Goal: Task Accomplishment & Management: Use online tool/utility

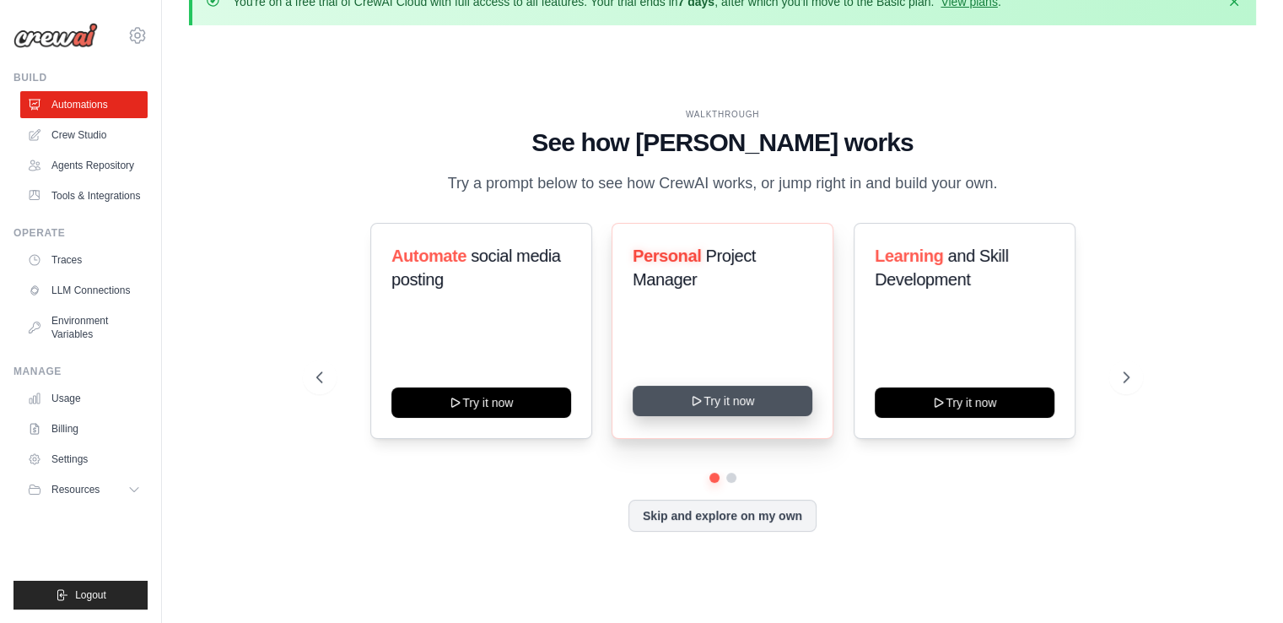
scroll to position [58, 0]
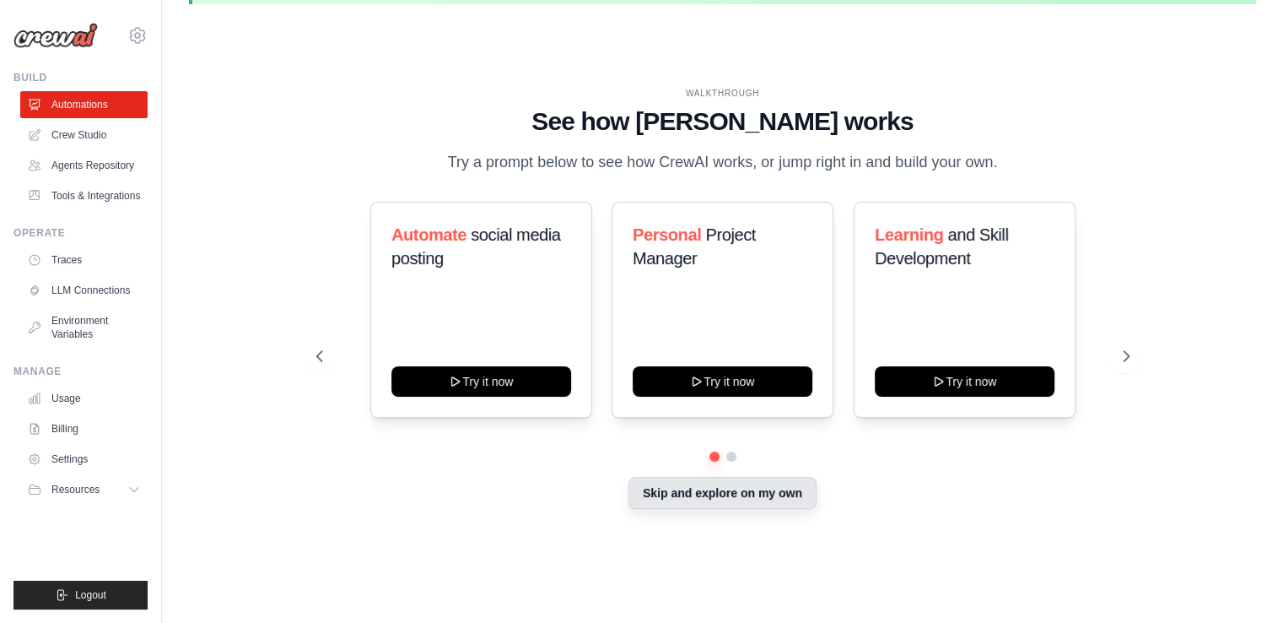
click at [689, 504] on button "Skip and explore on my own" at bounding box center [723, 493] width 188 height 32
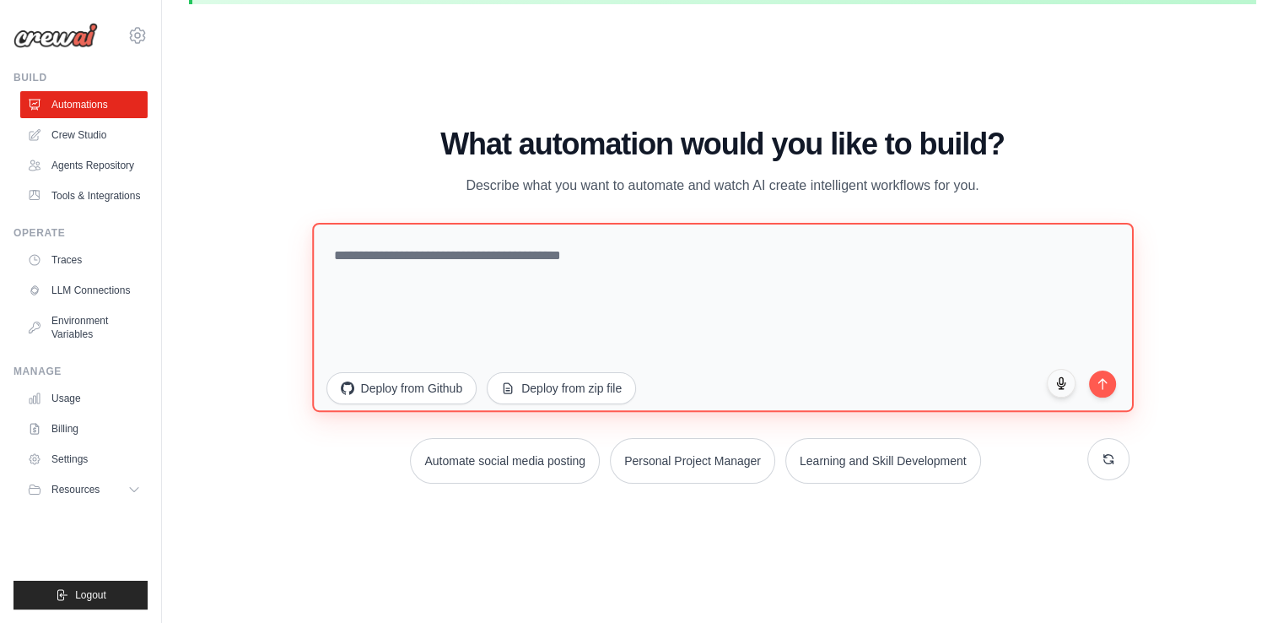
click at [659, 282] on textarea at bounding box center [723, 317] width 822 height 189
type textarea "*"
click at [548, 294] on textarea at bounding box center [723, 317] width 822 height 189
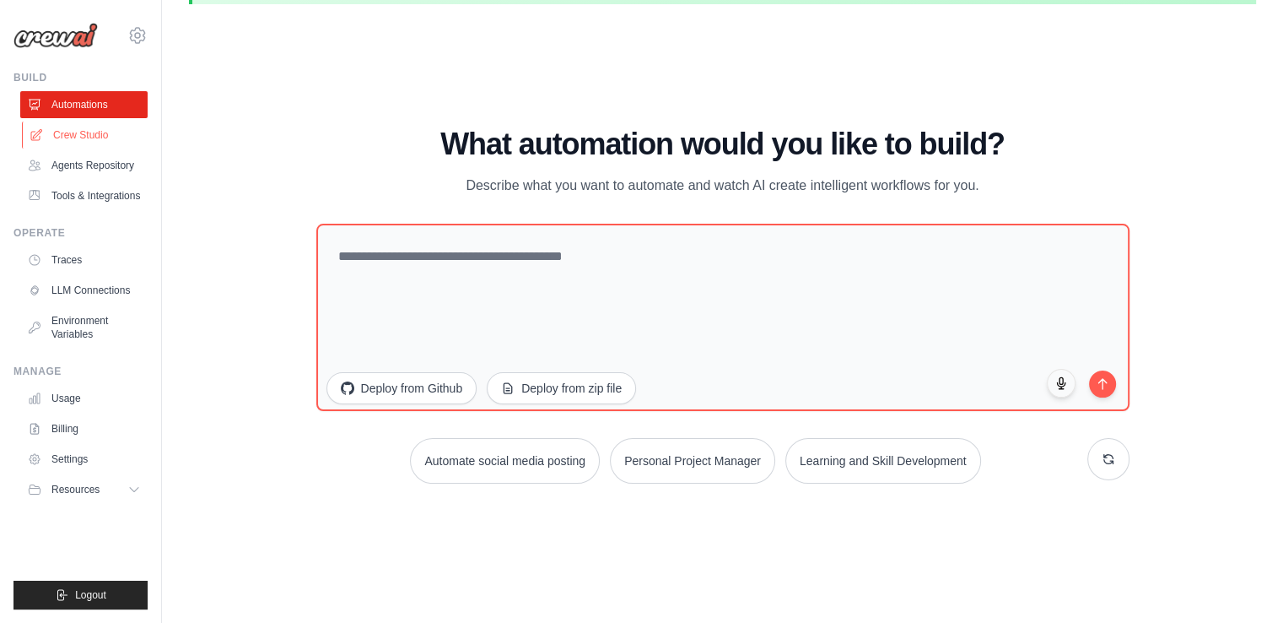
click at [71, 137] on link "Crew Studio" at bounding box center [85, 135] width 127 height 27
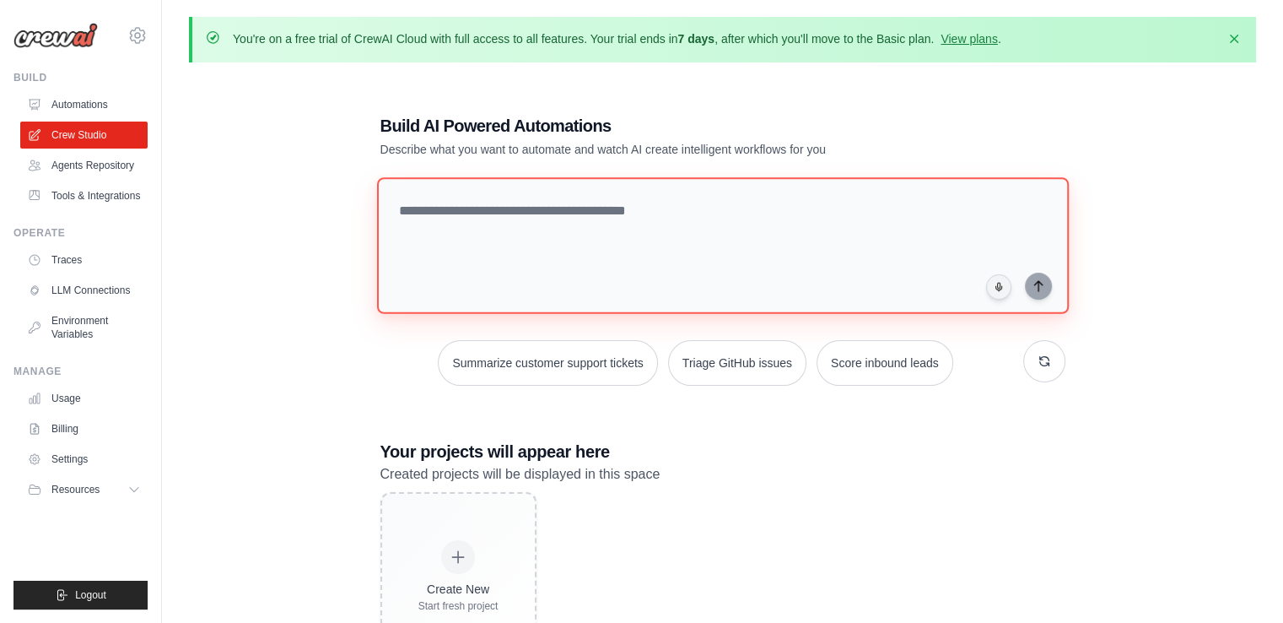
click at [575, 228] on textarea at bounding box center [722, 245] width 692 height 137
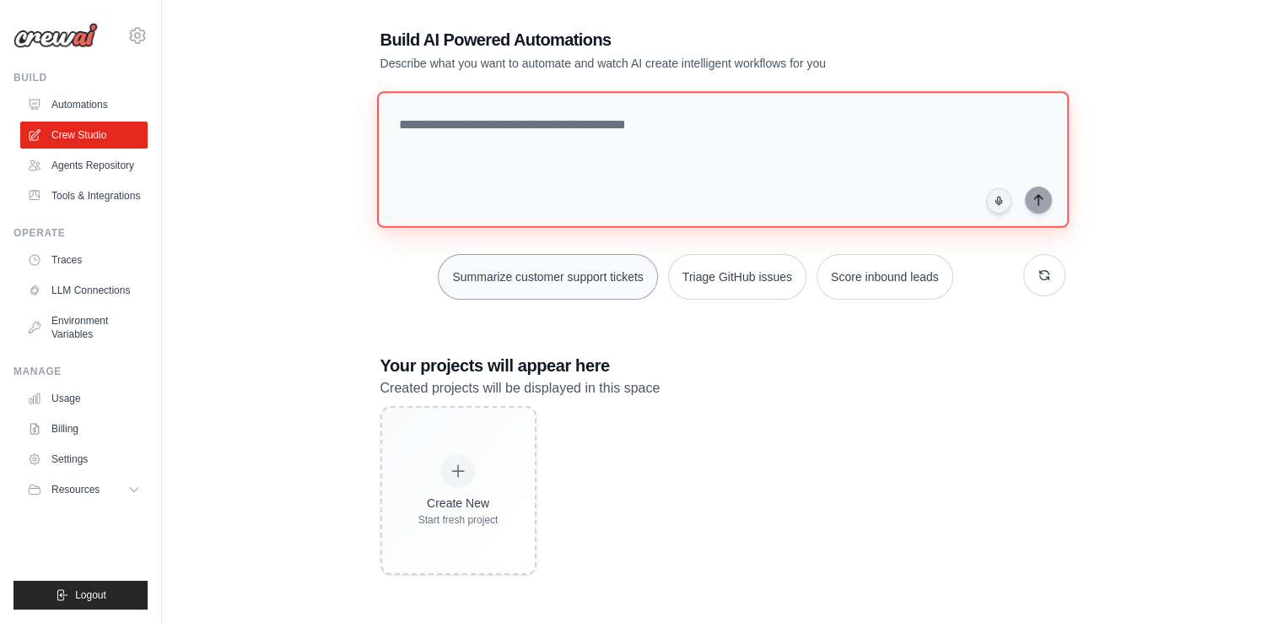
scroll to position [92, 0]
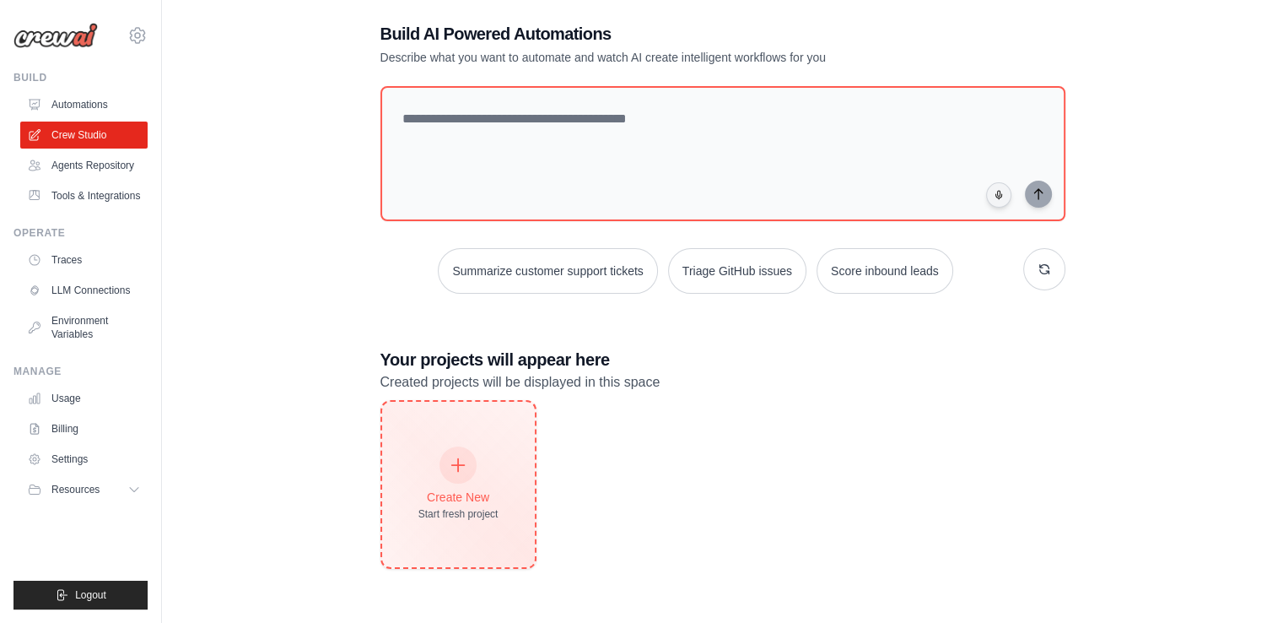
click at [452, 460] on icon at bounding box center [458, 465] width 19 height 19
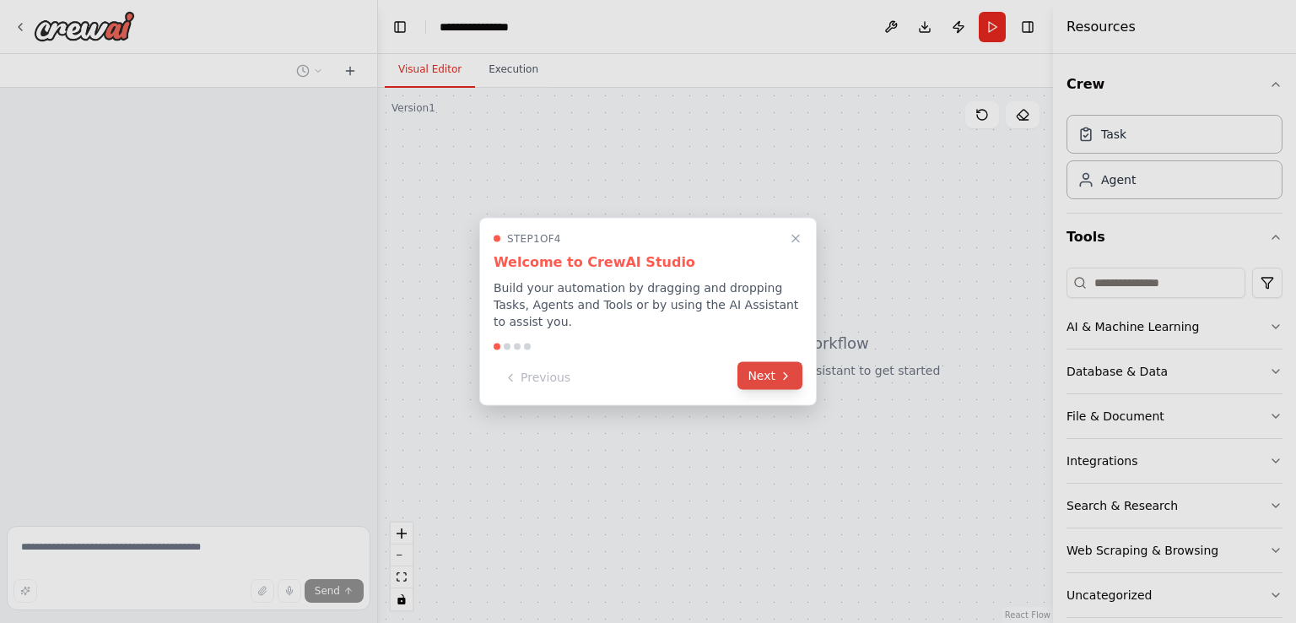
click at [785, 372] on icon at bounding box center [785, 375] width 3 height 7
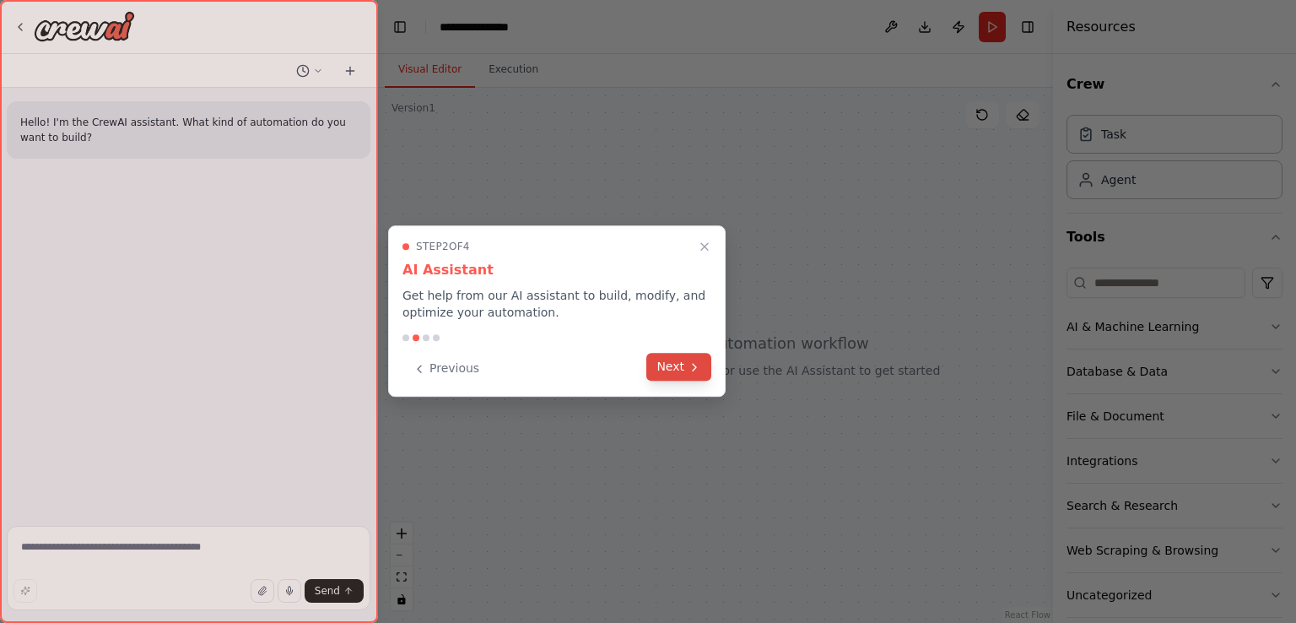
click at [691, 355] on button "Next" at bounding box center [678, 367] width 65 height 28
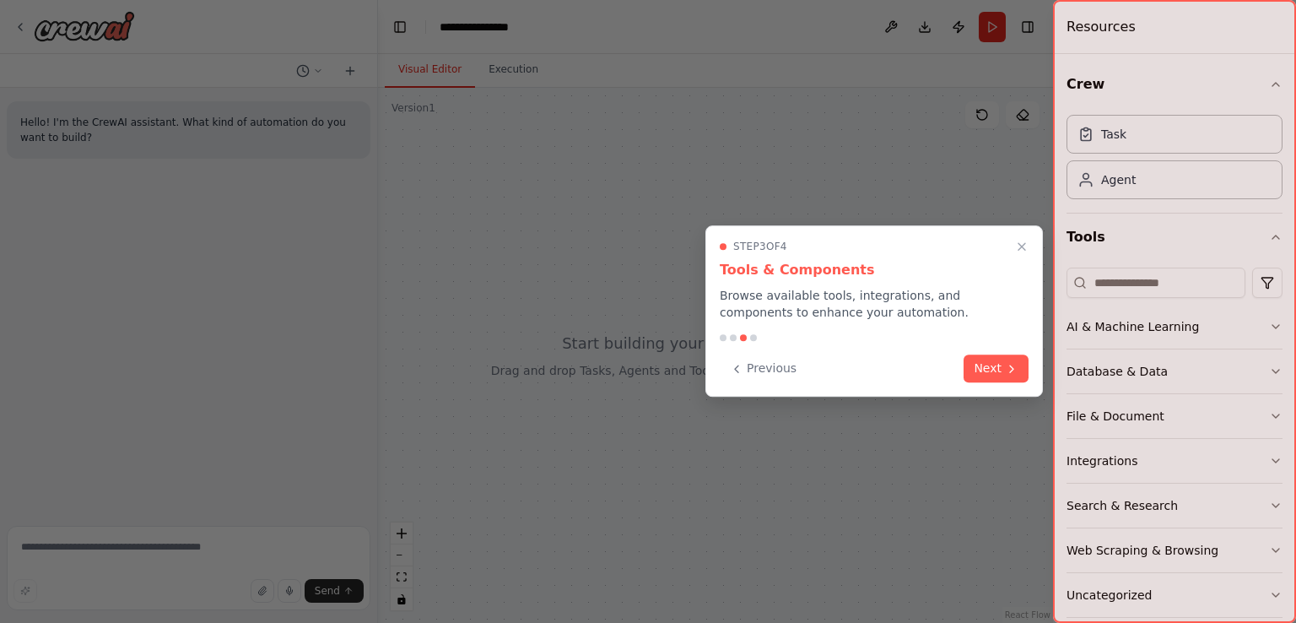
click at [994, 388] on div "Step 3 of 4 Tools & Components Browse available tools, integrations, and compon…" at bounding box center [874, 310] width 338 height 171
click at [989, 369] on button "Next" at bounding box center [996, 367] width 65 height 28
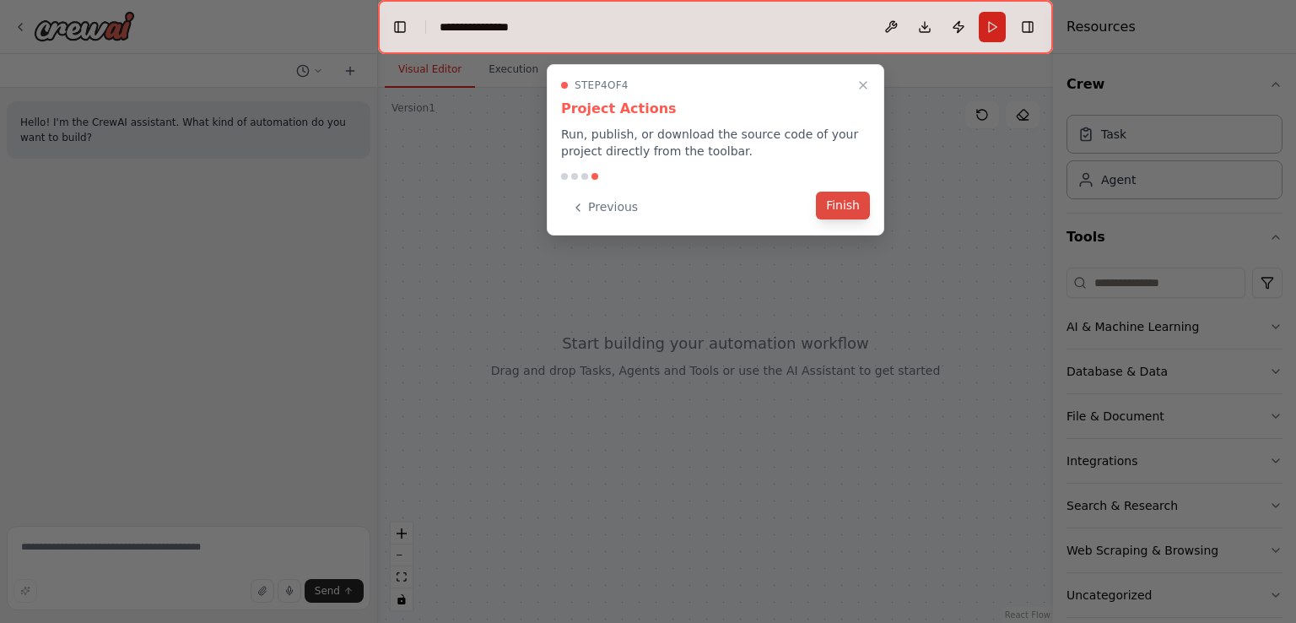
click at [840, 197] on button "Finish" at bounding box center [843, 206] width 54 height 28
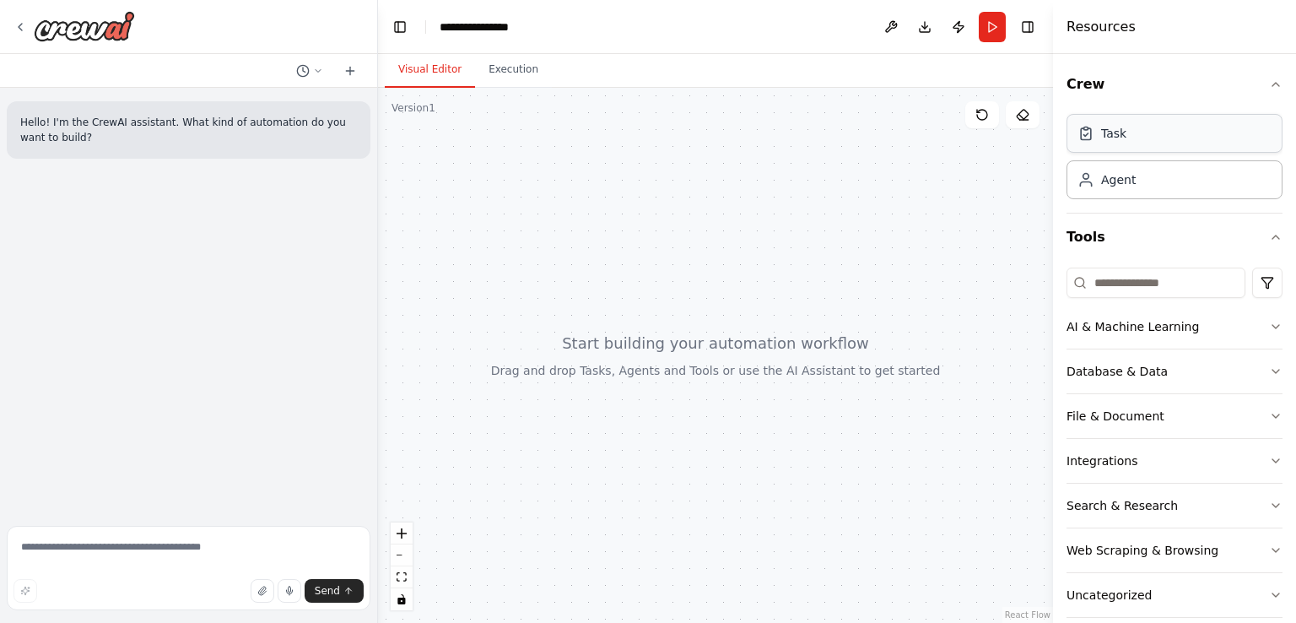
click at [1137, 145] on div "Task" at bounding box center [1175, 133] width 216 height 39
click at [1134, 188] on div "Agent" at bounding box center [1175, 178] width 216 height 39
click at [476, 134] on div at bounding box center [715, 355] width 675 height 535
click at [1202, 322] on button "AI & Machine Learning" at bounding box center [1175, 327] width 216 height 44
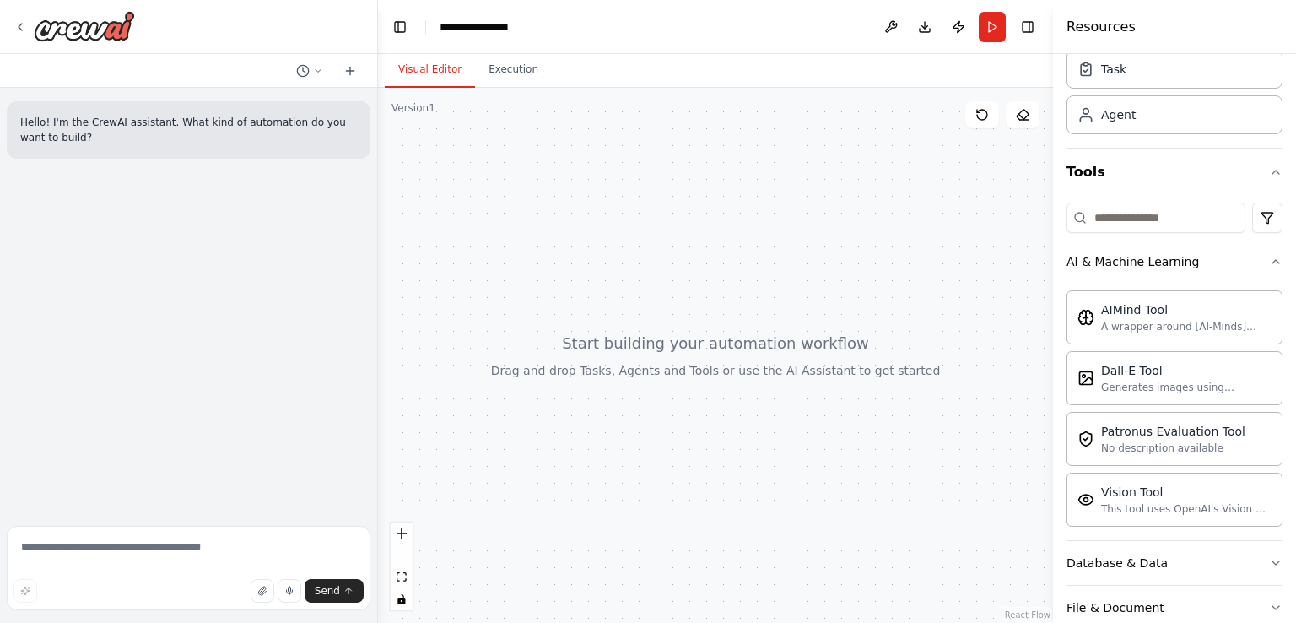
scroll to position [169, 0]
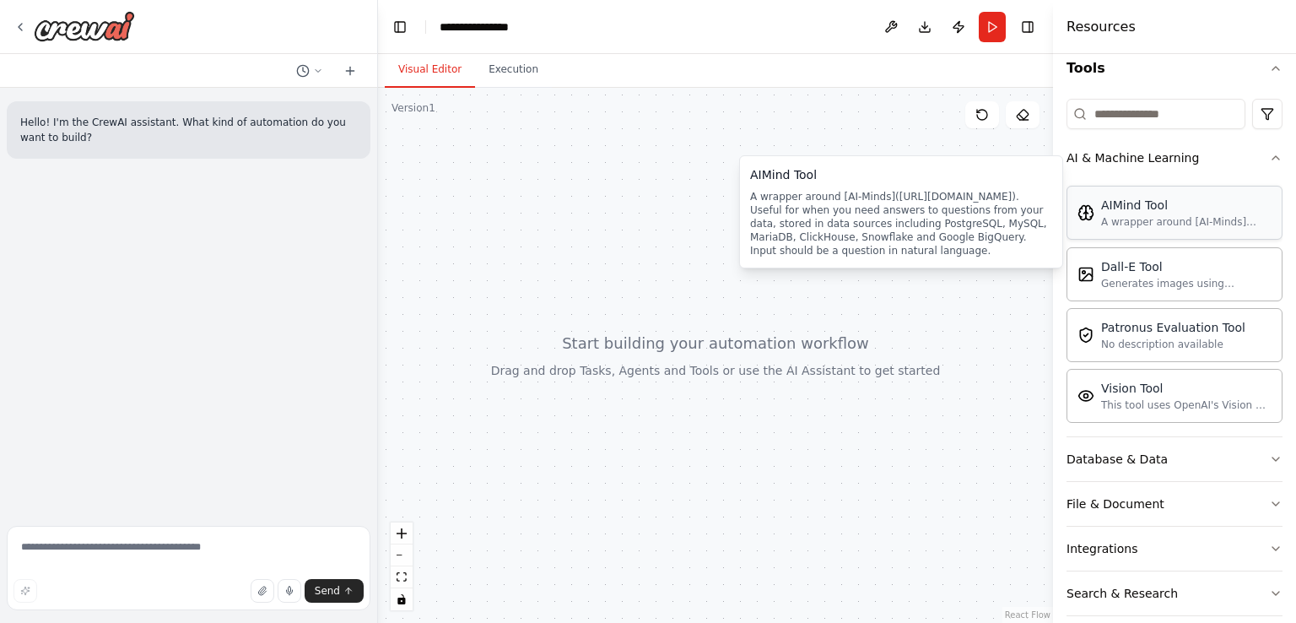
click at [1155, 224] on div "A wrapper around [AI-Minds](https://mindsdb.com/minds). Useful for when you nee…" at bounding box center [1186, 222] width 170 height 14
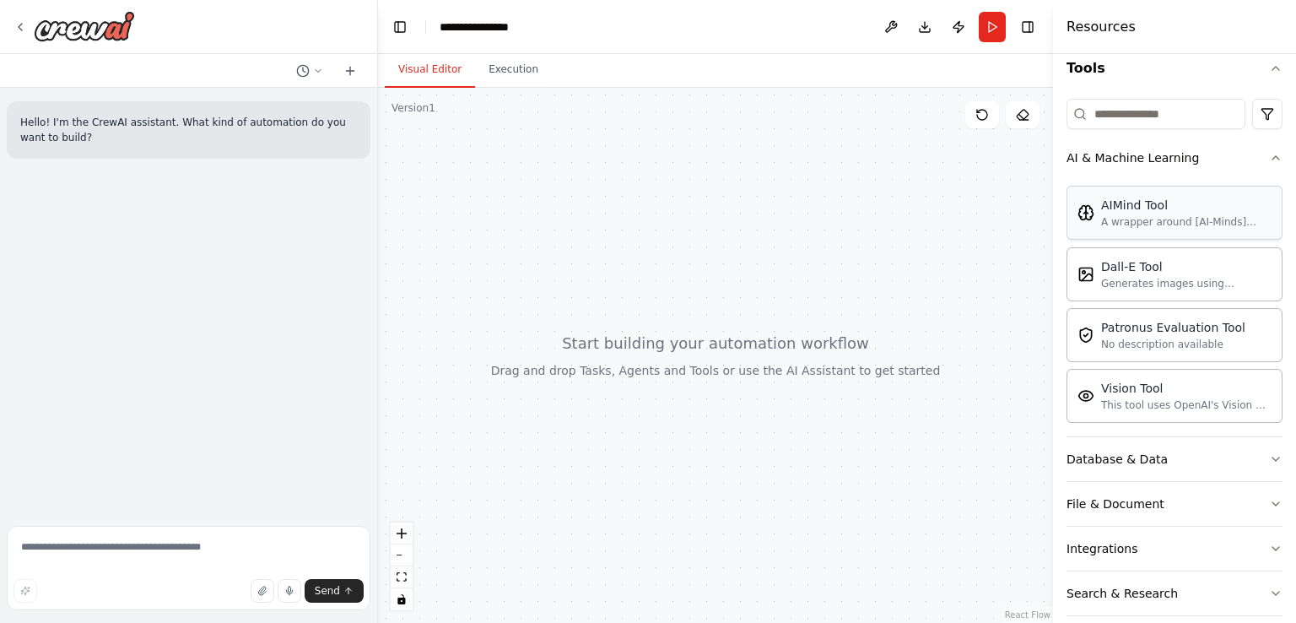
click at [1131, 234] on div "AIMind Tool A wrapper around [AI-Minds](https://mindsdb.com/minds). Useful for …" at bounding box center [1175, 213] width 216 height 54
click at [1132, 234] on div "AIMind Tool A wrapper around [AI-Minds](https://mindsdb.com/minds). Useful for …" at bounding box center [1175, 213] width 216 height 54
click at [246, 294] on div "Hello! I'm the CrewAI assistant. What kind of automation do you want to build?" at bounding box center [188, 303] width 377 height 431
click at [205, 548] on textarea at bounding box center [189, 568] width 364 height 84
type textarea "**********"
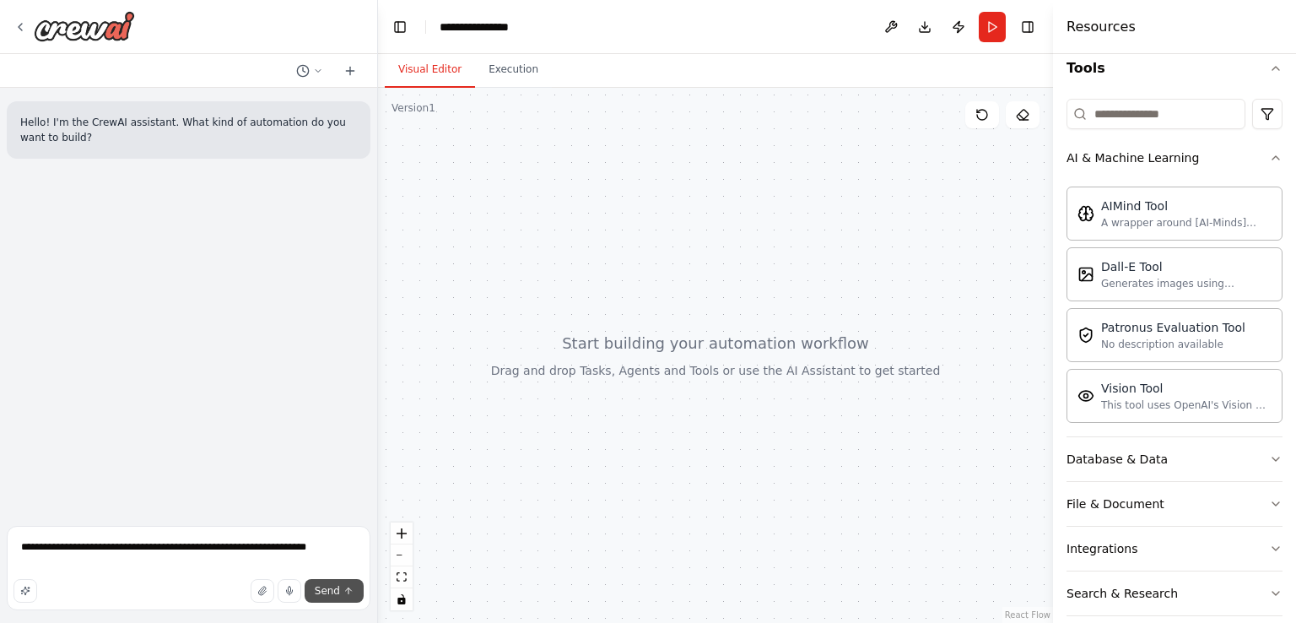
click at [344, 588] on icon "submit" at bounding box center [348, 591] width 10 height 10
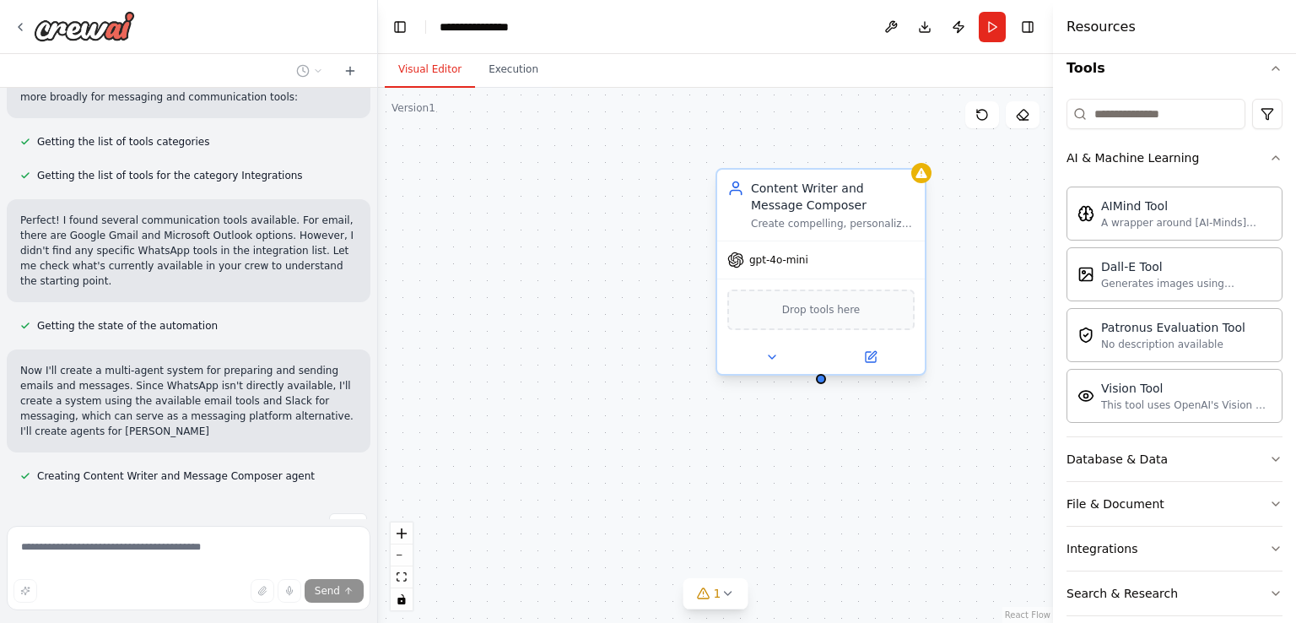
scroll to position [463, 0]
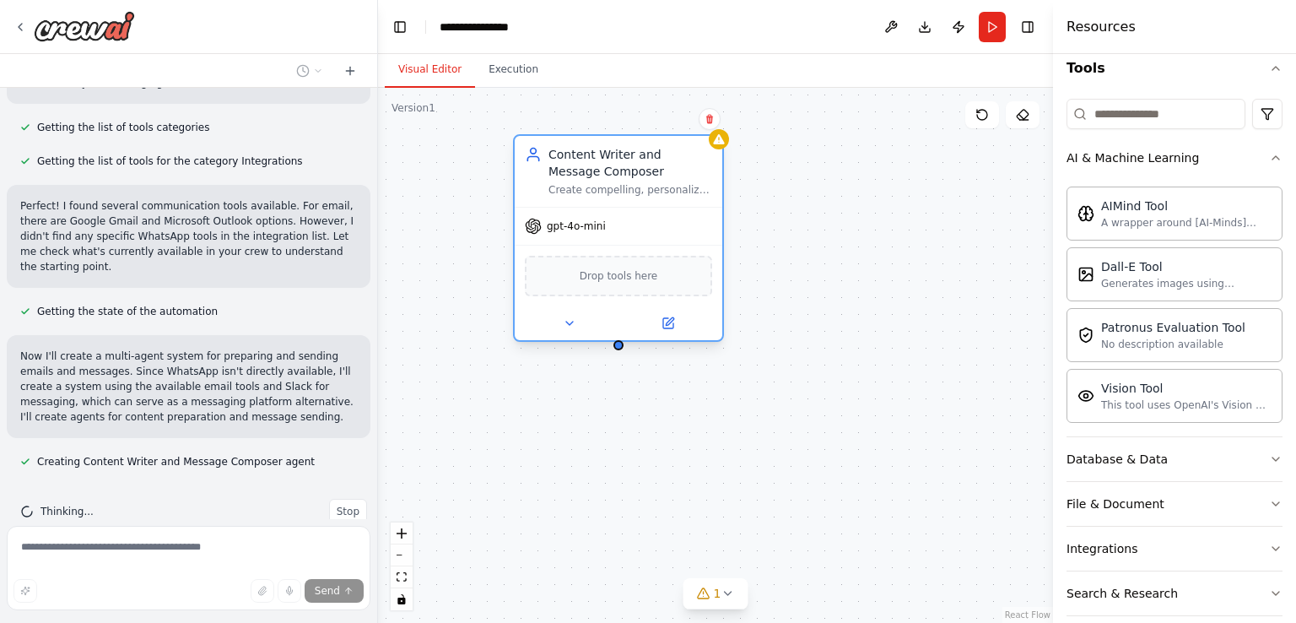
drag, startPoint x: 848, startPoint y: 213, endPoint x: 645, endPoint y: 182, distance: 205.7
click at [645, 182] on div "Content Writer and Message Composer Create compelling, personalized email and m…" at bounding box center [630, 171] width 164 height 51
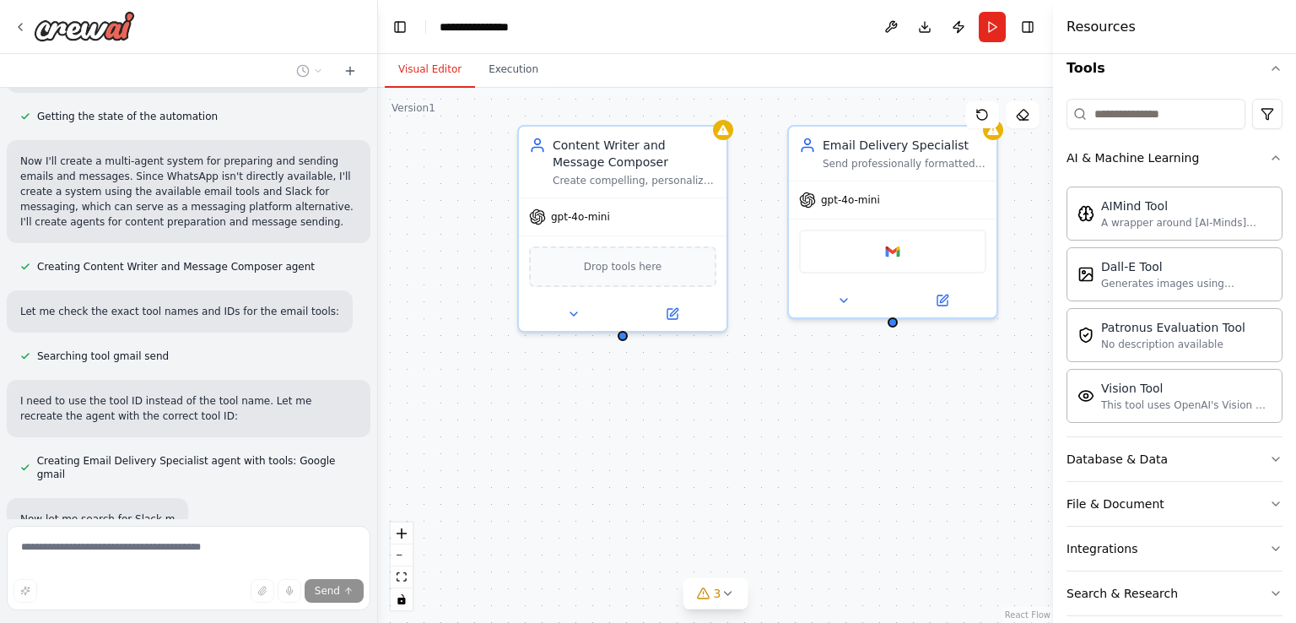
scroll to position [699, 0]
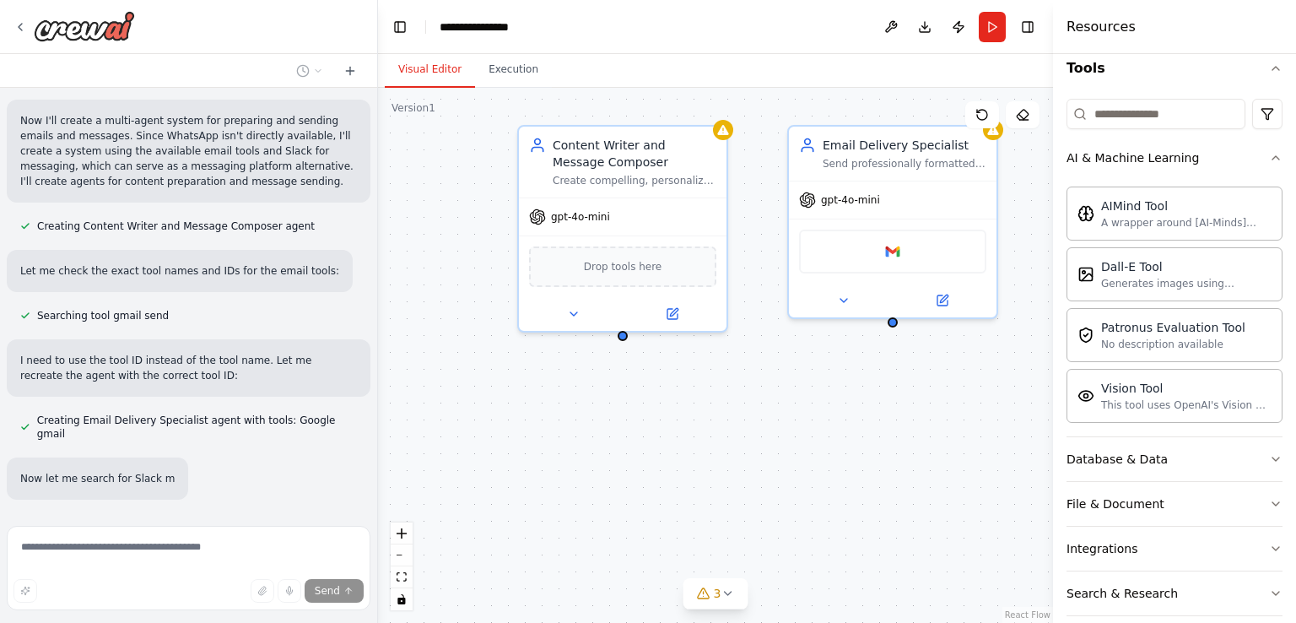
drag, startPoint x: 932, startPoint y: 473, endPoint x: 624, endPoint y: 430, distance: 311.7
click at [586, 424] on div "Content Writer and Message Composer Create compelling, personalized email and m…" at bounding box center [715, 355] width 675 height 535
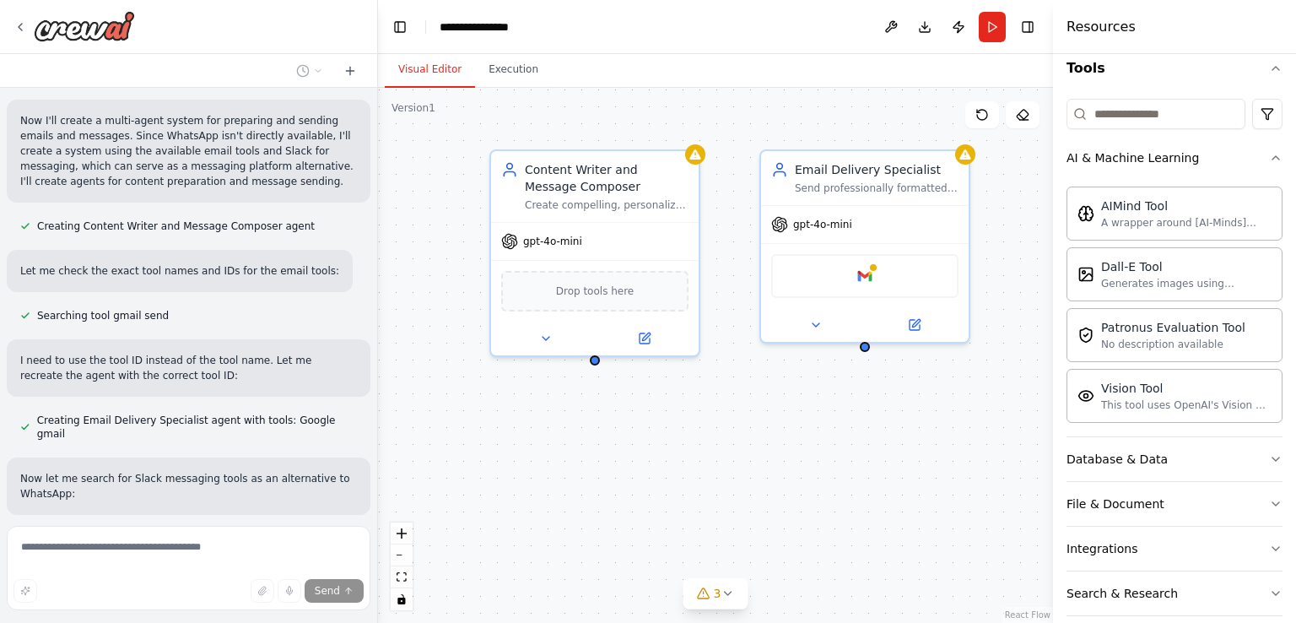
drag, startPoint x: 662, startPoint y: 421, endPoint x: 783, endPoint y: 448, distance: 124.5
click at [783, 448] on div "Content Writer and Message Composer Create compelling, personalized email and m…" at bounding box center [715, 355] width 675 height 535
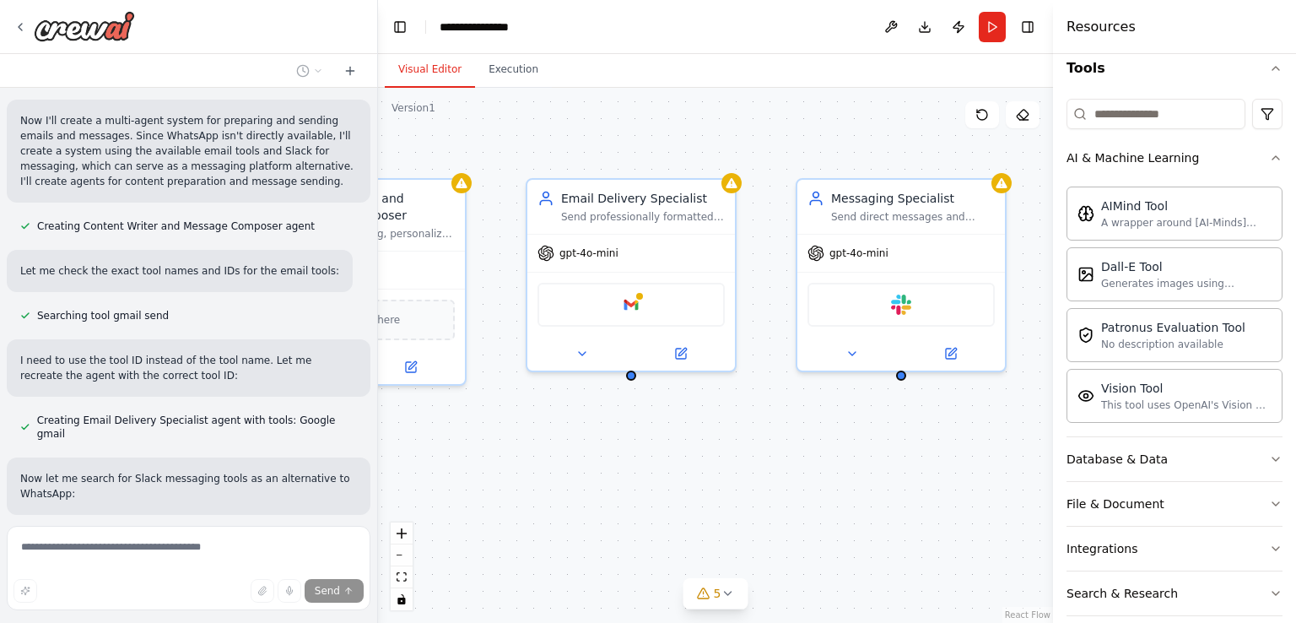
drag, startPoint x: 833, startPoint y: 462, endPoint x: 599, endPoint y: 491, distance: 235.5
click at [599, 491] on div "Content Writer and Message Composer Create compelling, personalized email and m…" at bounding box center [715, 355] width 675 height 535
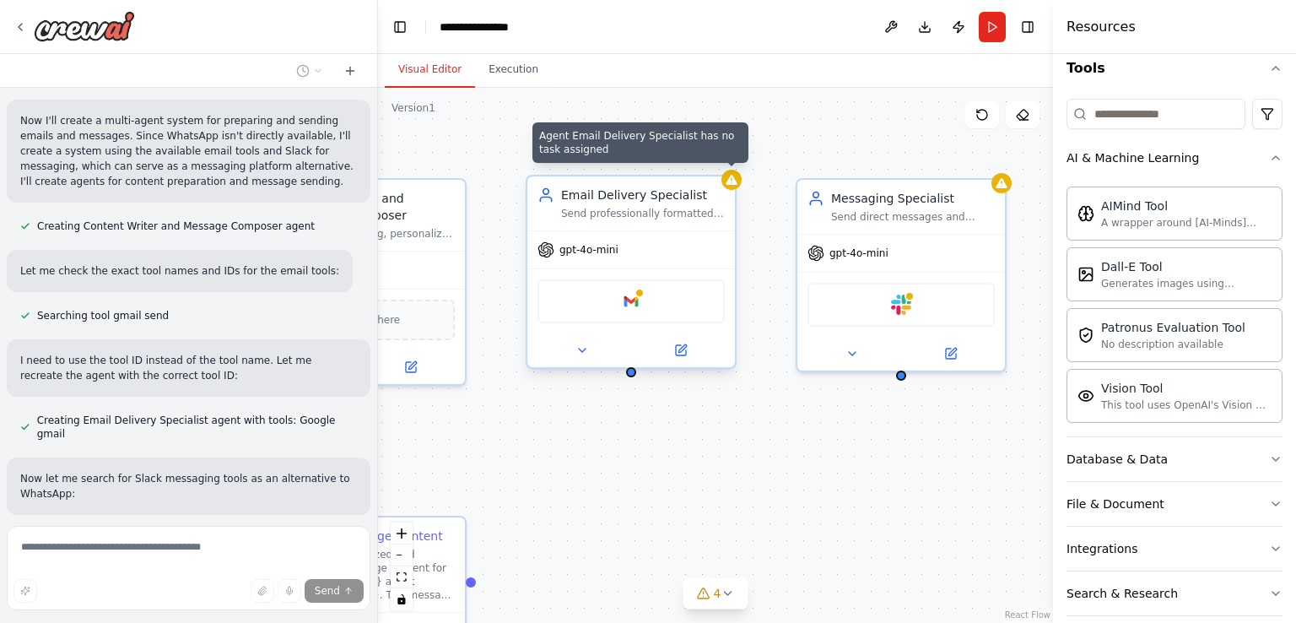
click at [672, 288] on div "Google gmail" at bounding box center [631, 301] width 187 height 44
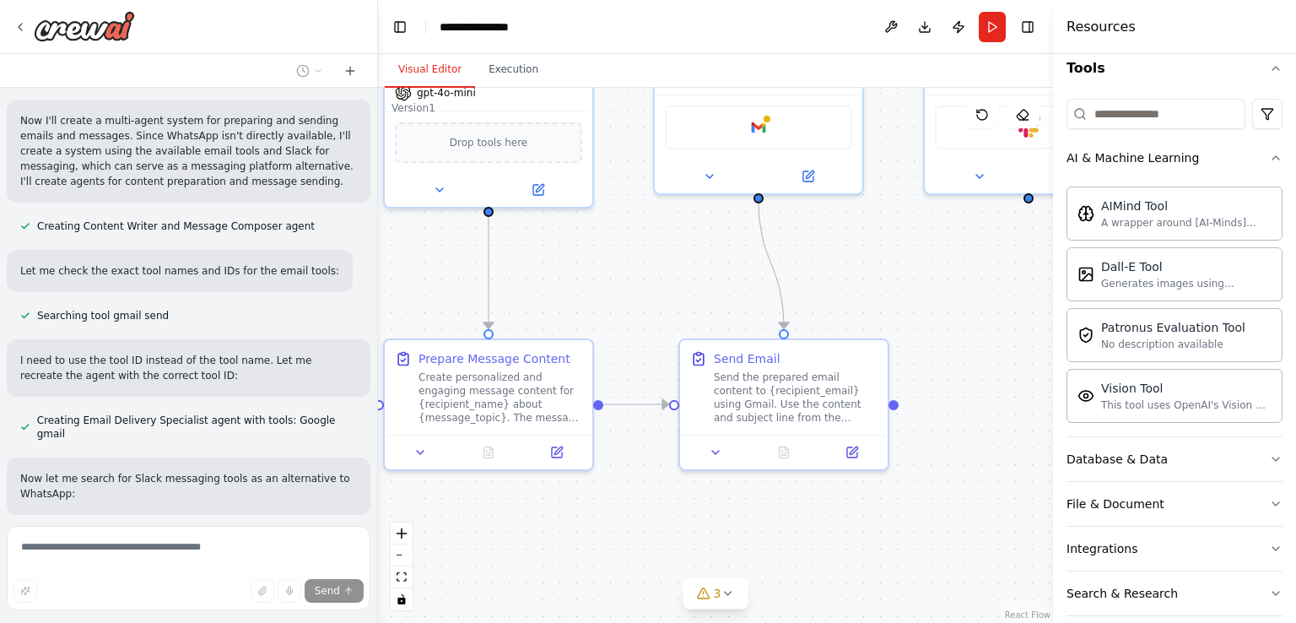
drag, startPoint x: 848, startPoint y: 493, endPoint x: 975, endPoint y: 316, distance: 218.3
click at [975, 316] on div ".deletable-edge-delete-btn { width: 20px; height: 20px; border: 0px solid #ffff…" at bounding box center [715, 355] width 675 height 535
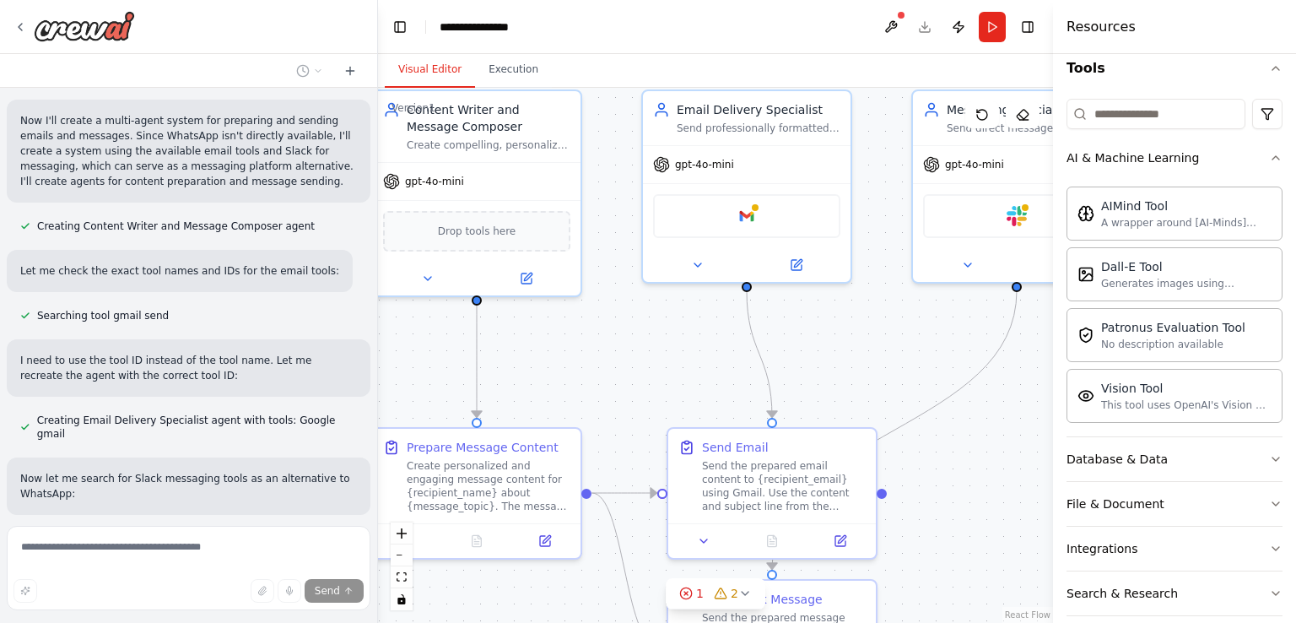
drag, startPoint x: 984, startPoint y: 484, endPoint x: 972, endPoint y: 571, distance: 88.6
click at [972, 571] on div ".deletable-edge-delete-btn { width: 20px; height: 20px; border: 0px solid #ffff…" at bounding box center [715, 355] width 675 height 535
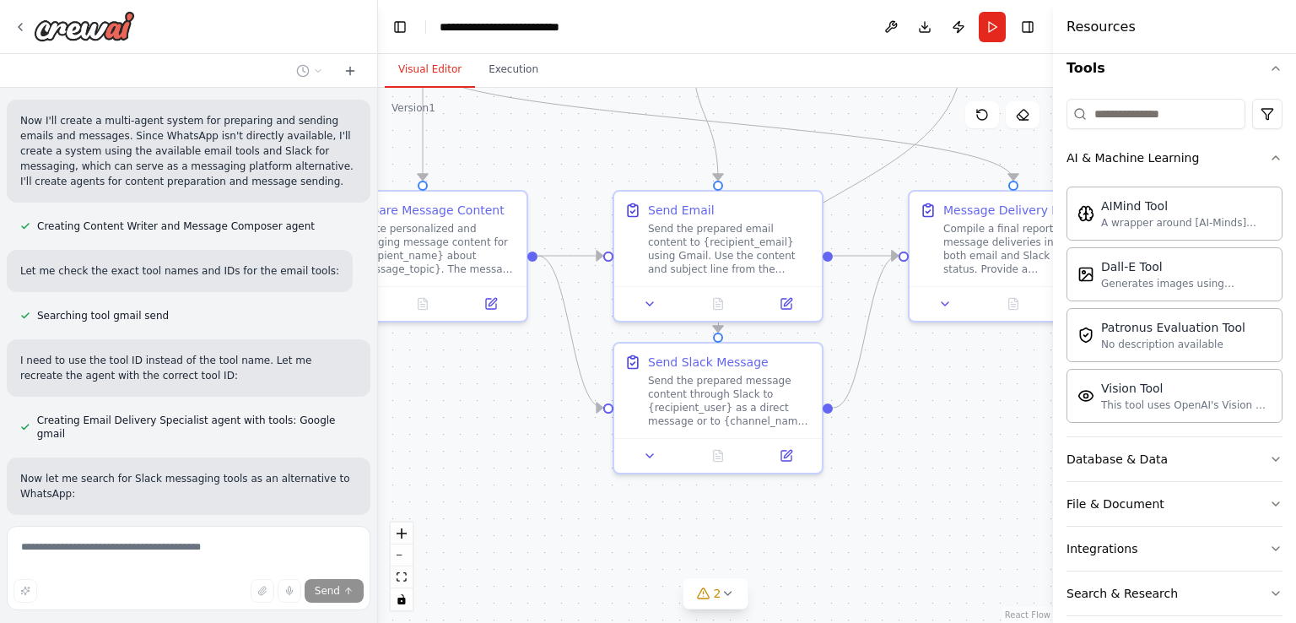
drag, startPoint x: 631, startPoint y: 406, endPoint x: 576, endPoint y: 174, distance: 238.4
click at [574, 157] on div ".deletable-edge-delete-btn { width: 20px; height: 20px; border: 0px solid #ffff…" at bounding box center [715, 355] width 675 height 535
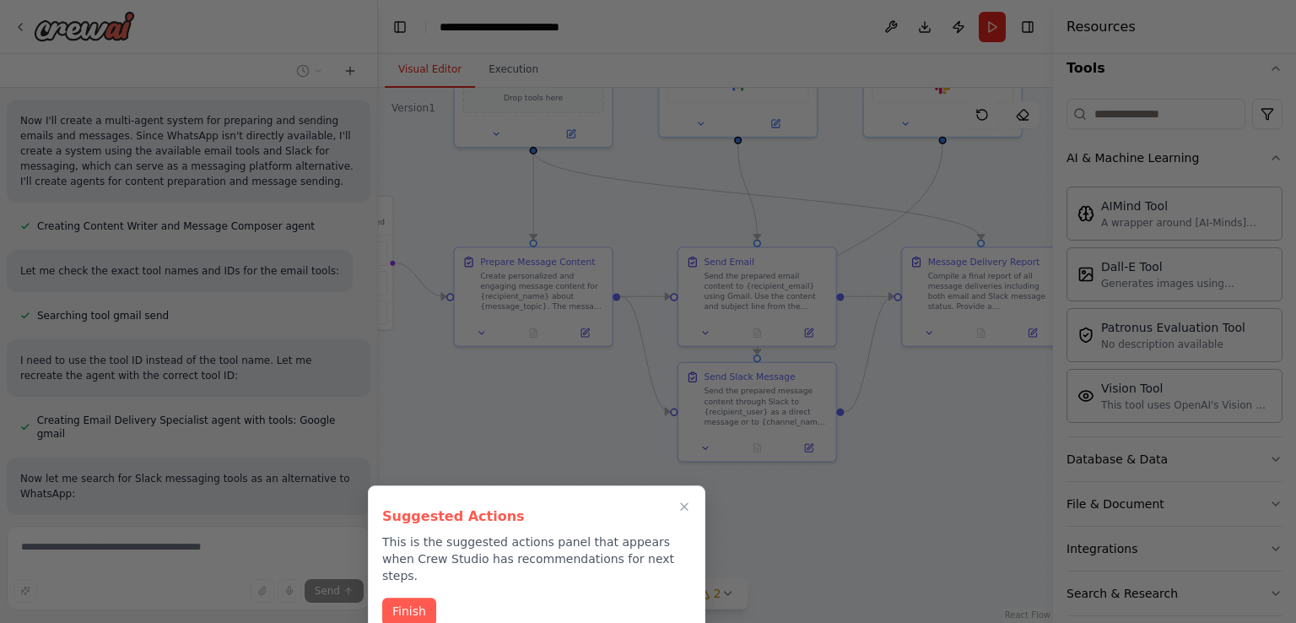
click at [792, 491] on div at bounding box center [648, 311] width 1296 height 623
click at [689, 513] on icon "Close walkthrough" at bounding box center [684, 506] width 15 height 15
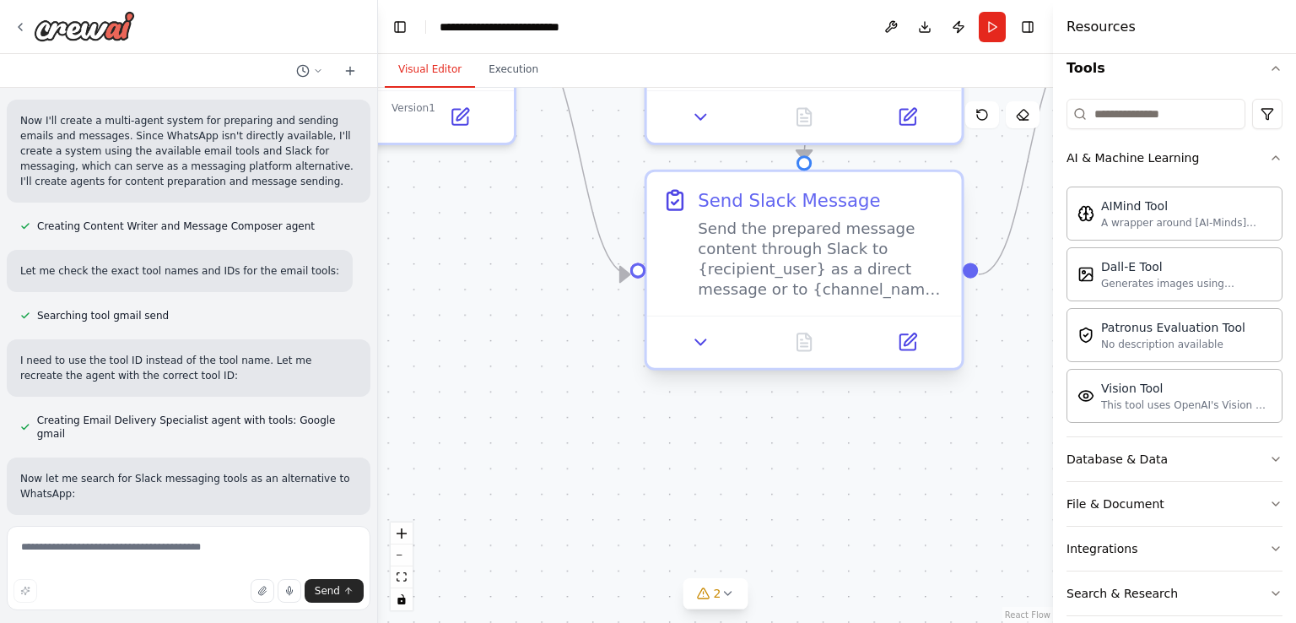
click at [779, 271] on div "Send the prepared message content through Slack to {recipient_user} as a direct…" at bounding box center [822, 259] width 248 height 82
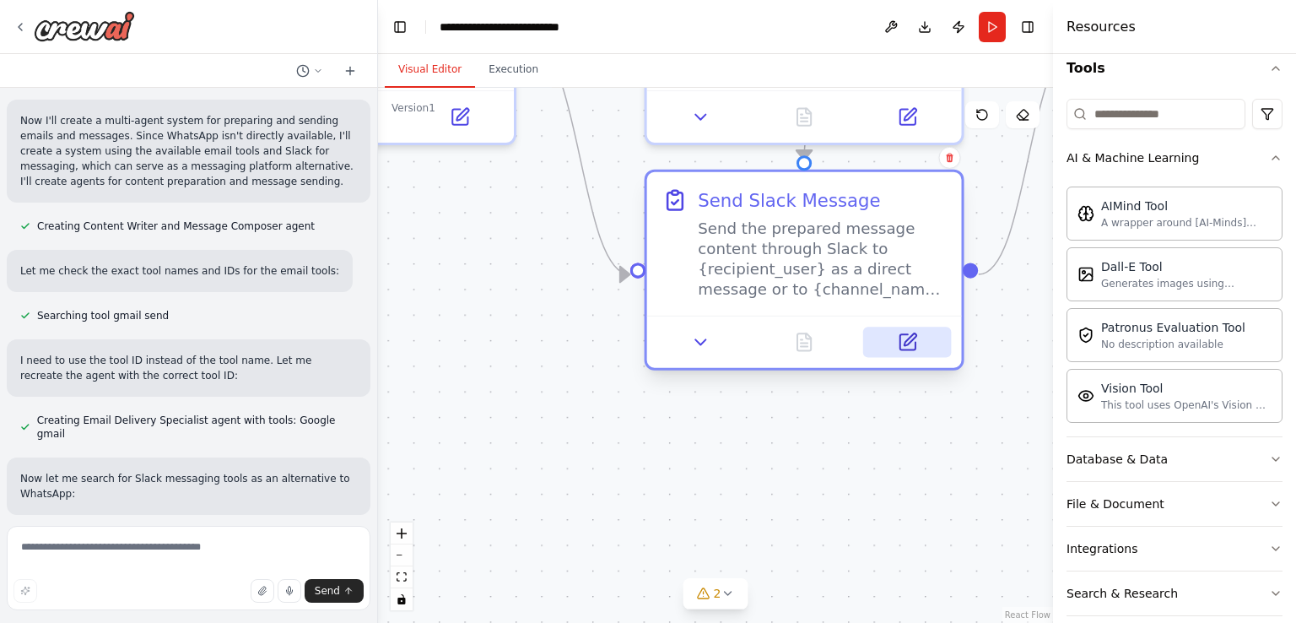
click at [920, 343] on button at bounding box center [907, 342] width 88 height 30
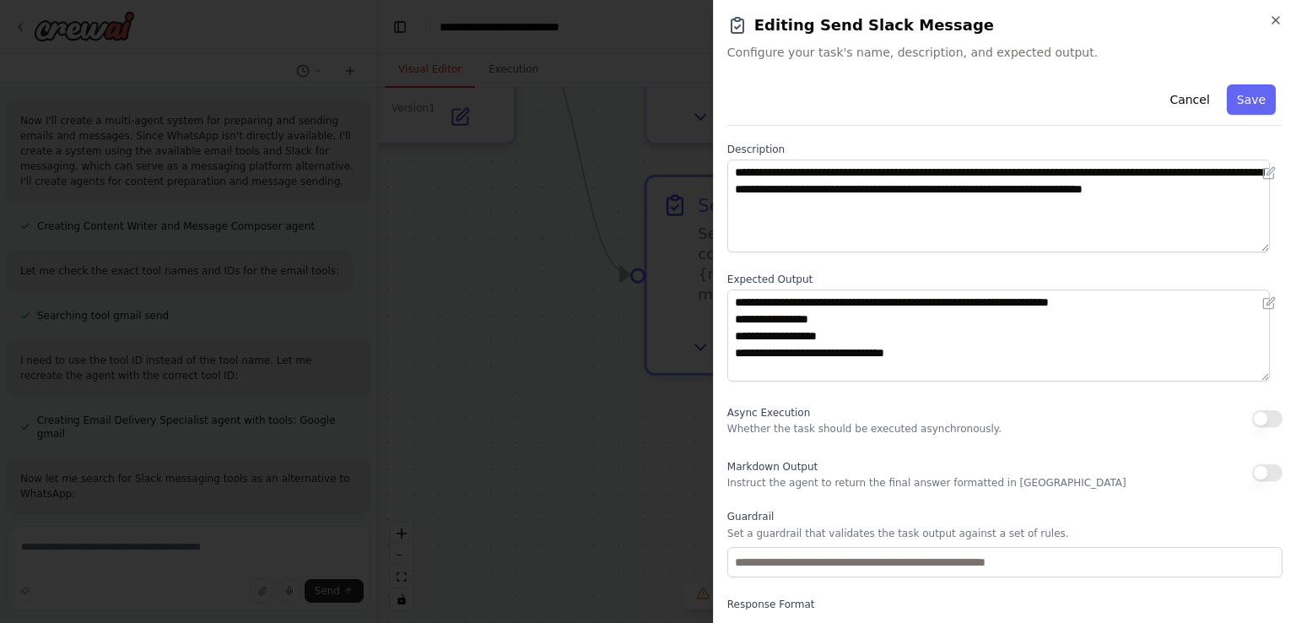
scroll to position [138, 0]
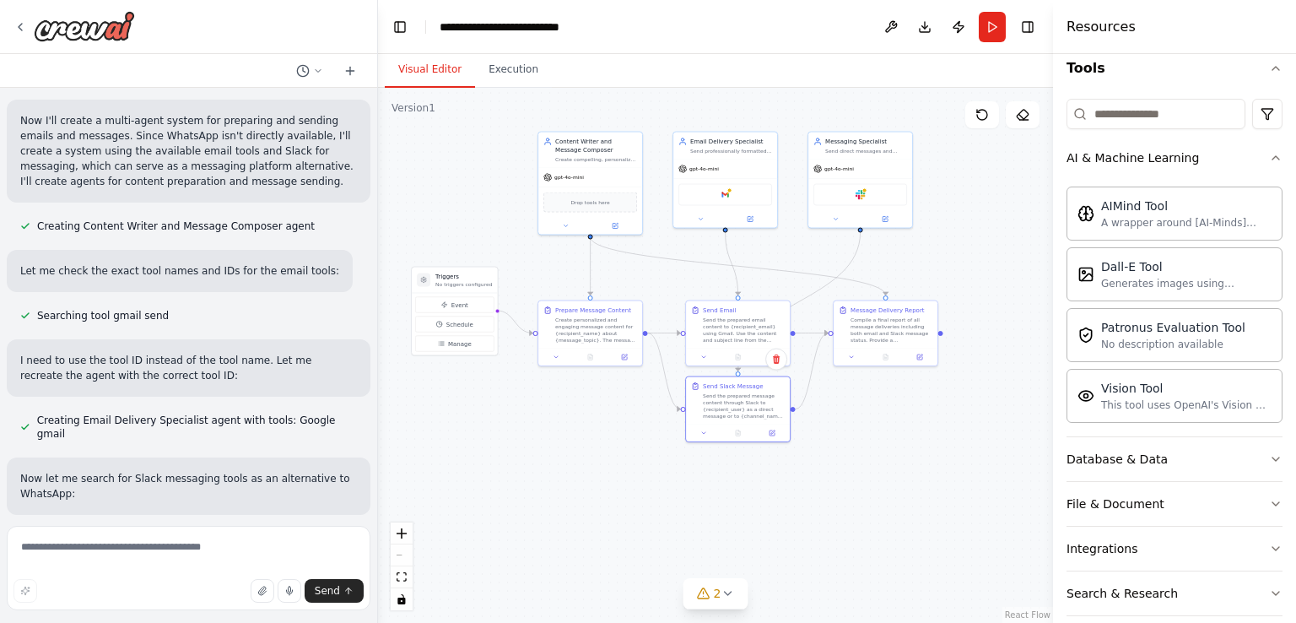
click at [477, 399] on div ".deletable-edge-delete-btn { width: 20px; height: 20px; border: 0px solid #ffff…" at bounding box center [715, 355] width 675 height 535
click at [449, 277] on h3 "Triggers" at bounding box center [463, 277] width 57 height 8
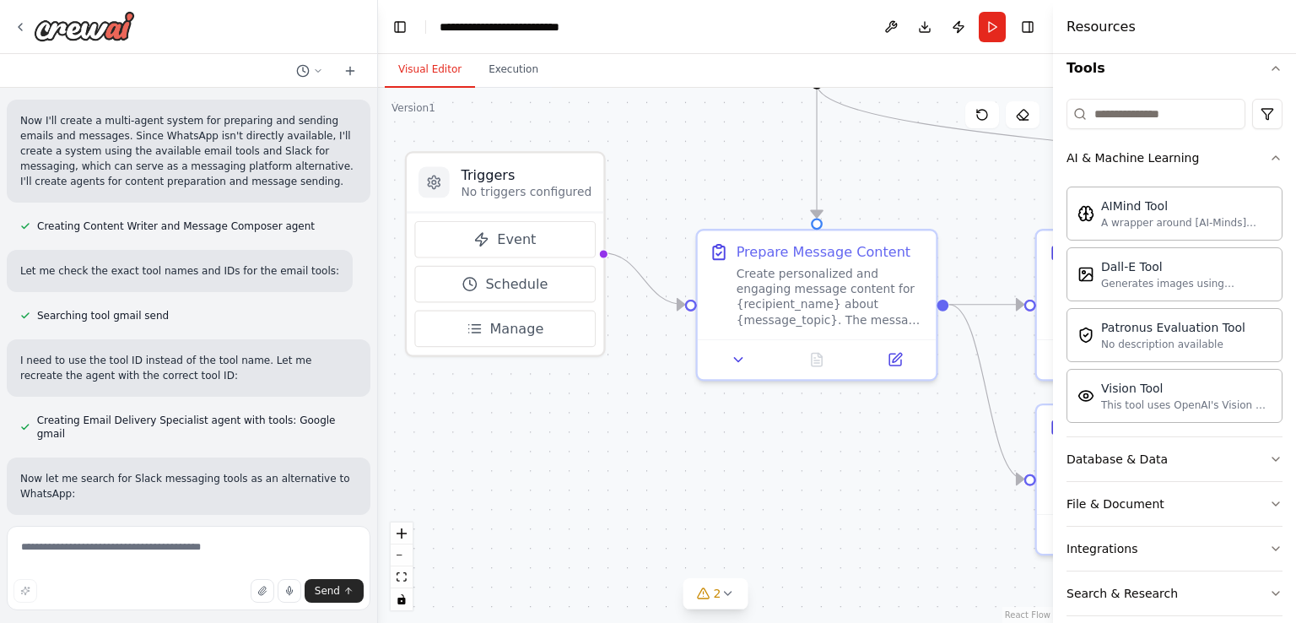
drag, startPoint x: 493, startPoint y: 361, endPoint x: 597, endPoint y: 514, distance: 185.1
click at [597, 514] on div ".deletable-edge-delete-btn { width: 20px; height: 20px; border: 0px solid #ffff…" at bounding box center [715, 355] width 675 height 535
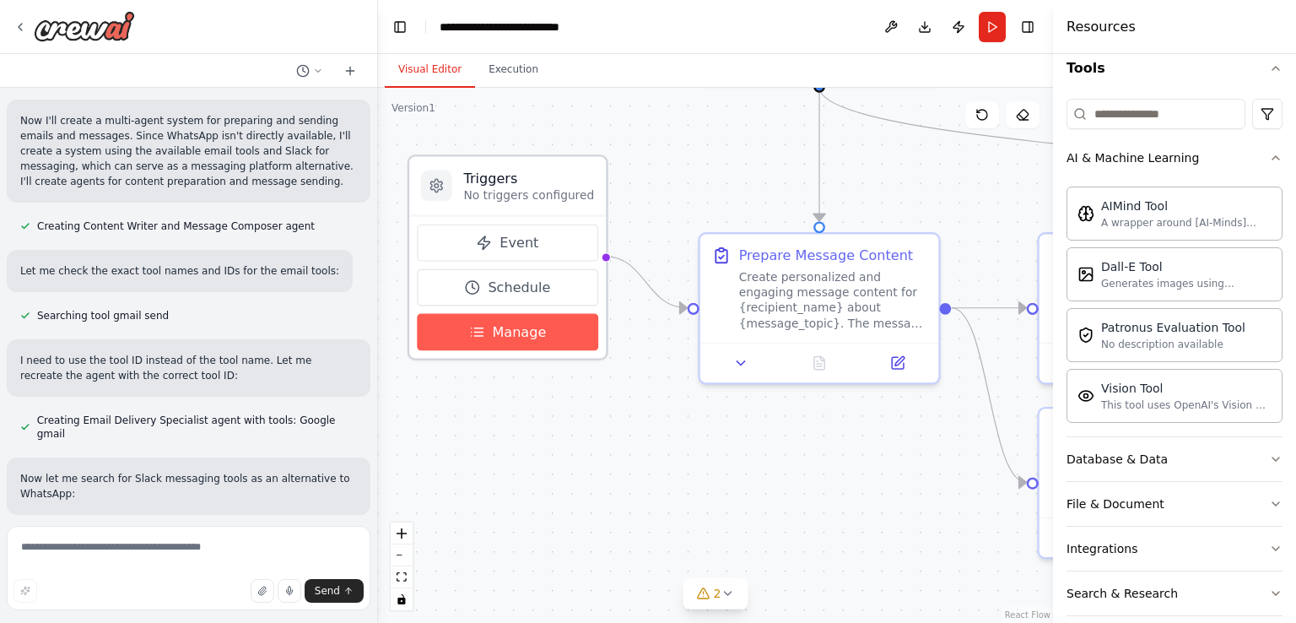
click at [514, 340] on button "Manage" at bounding box center [507, 332] width 181 height 37
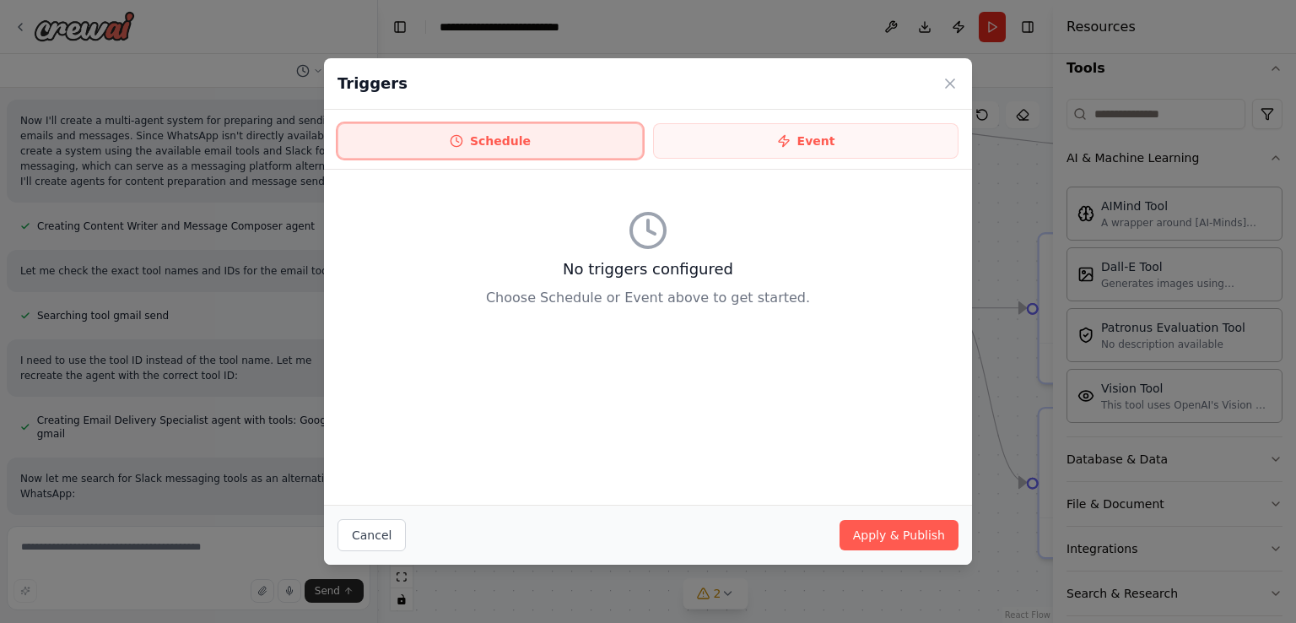
click at [456, 141] on icon at bounding box center [457, 141] width 14 height 14
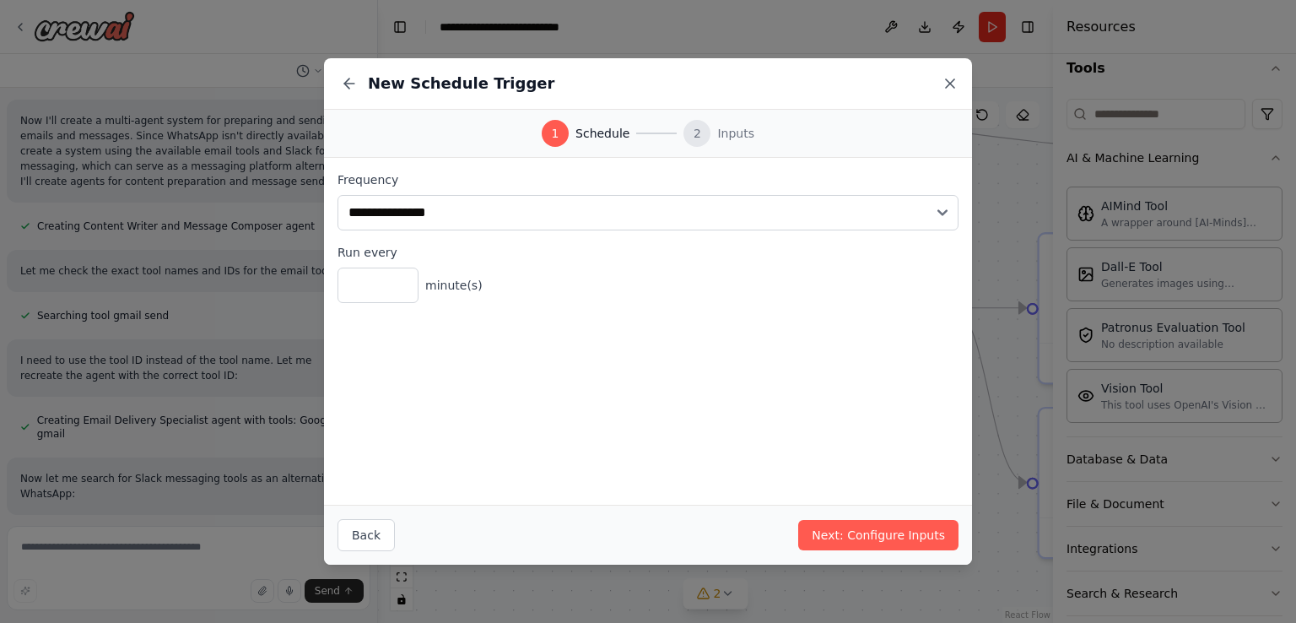
click at [944, 77] on icon at bounding box center [950, 83] width 17 height 17
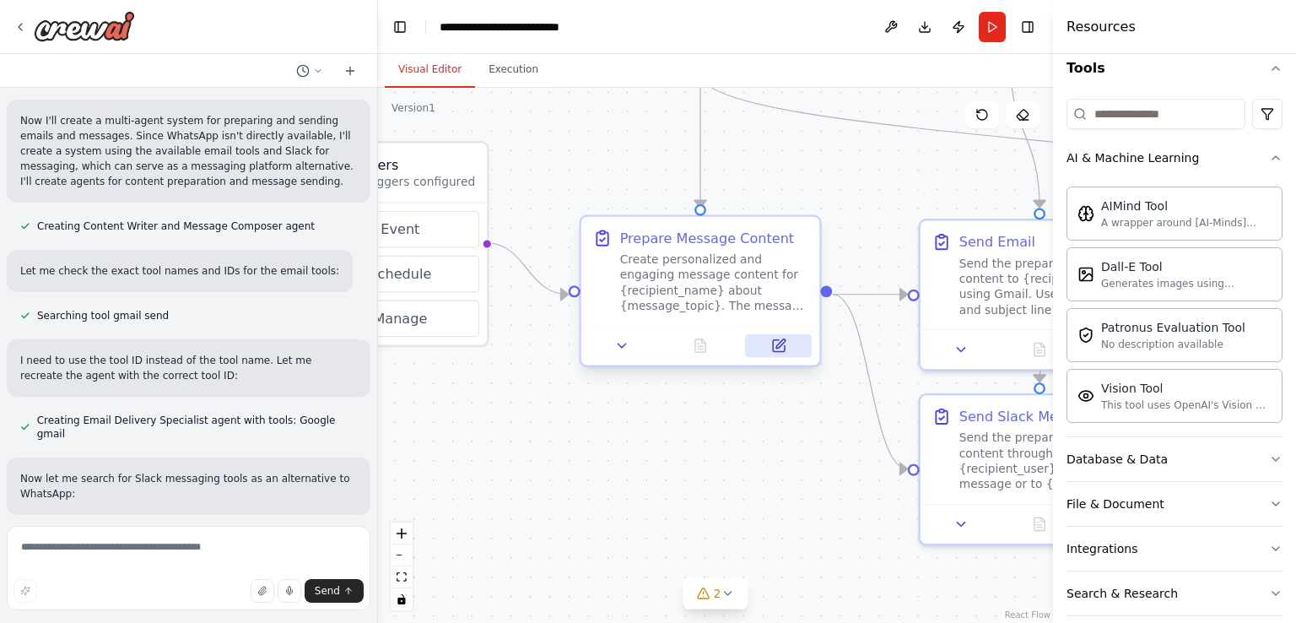
drag, startPoint x: 875, startPoint y: 423, endPoint x: 772, endPoint y: 344, distance: 129.4
click at [755, 409] on div ".deletable-edge-delete-btn { width: 20px; height: 20px; border: 0px solid #ffff…" at bounding box center [715, 355] width 675 height 535
click at [921, 27] on button "Download" at bounding box center [924, 27] width 27 height 30
click at [769, 444] on div ".deletable-edge-delete-btn { width: 20px; height: 20px; border: 0px solid #ffff…" at bounding box center [715, 355] width 675 height 535
